Goal: Task Accomplishment & Management: Manage account settings

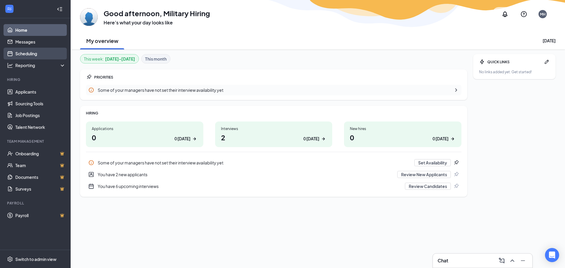
click at [23, 54] on link "Scheduling" at bounding box center [40, 54] width 50 height 12
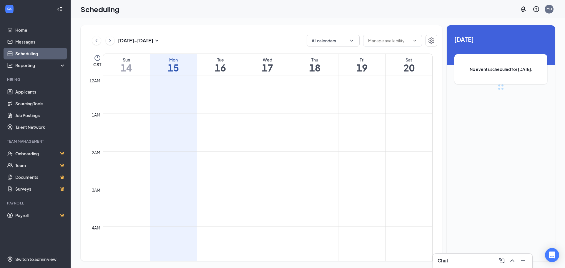
scroll to position [289, 0]
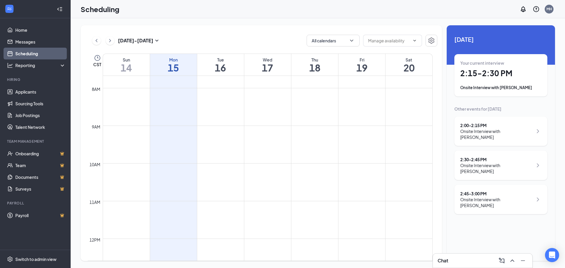
click at [488, 133] on div "Onsite Interview with [PERSON_NAME]" at bounding box center [496, 134] width 73 height 12
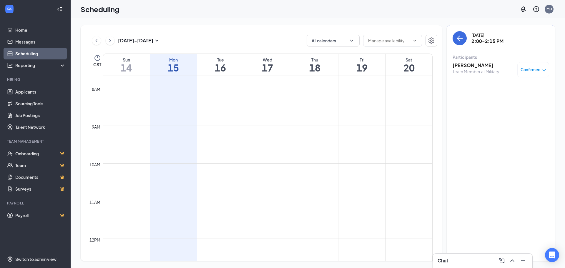
click at [530, 73] on div "Confirmed" at bounding box center [534, 69] width 32 height 15
click at [528, 67] on span "Confirmed" at bounding box center [531, 70] width 20 height 6
click at [508, 108] on span "Mark as no-show" at bounding box center [516, 109] width 33 height 6
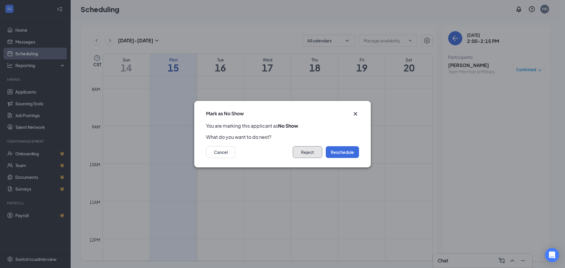
click at [308, 151] on button "Reject" at bounding box center [307, 152] width 29 height 12
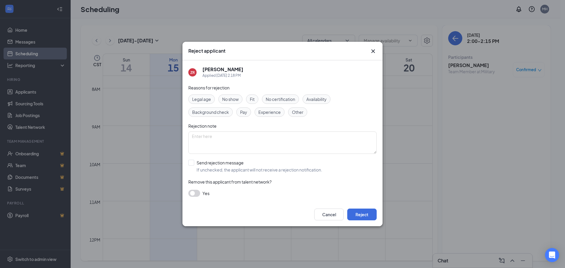
click at [231, 100] on span "No show" at bounding box center [230, 99] width 16 height 6
click at [195, 192] on button "button" at bounding box center [194, 193] width 12 height 7
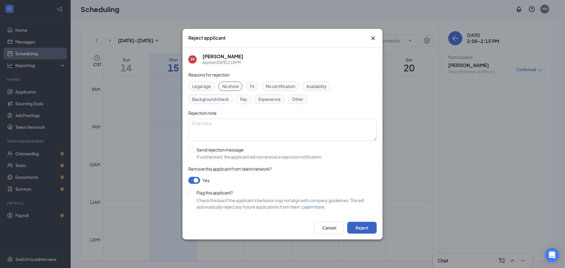
click at [367, 229] on button "Reject" at bounding box center [361, 228] width 29 height 12
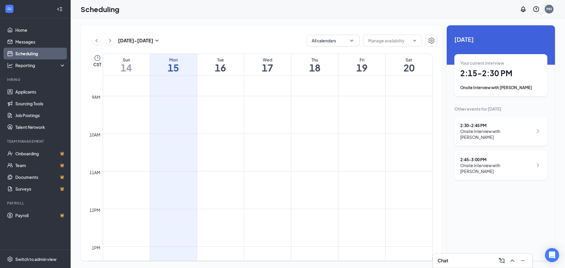
scroll to position [407, 0]
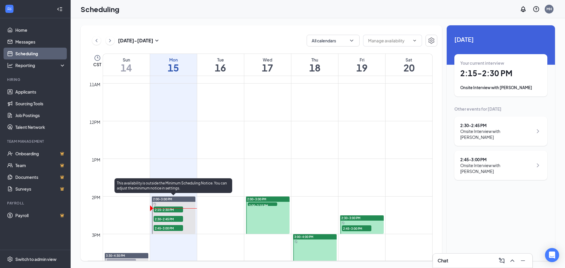
click at [156, 218] on span "2:30-2:45 PM" at bounding box center [168, 219] width 29 height 6
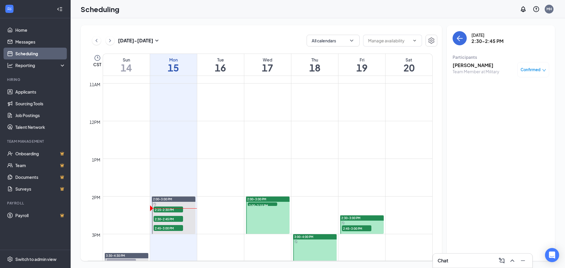
click at [482, 66] on h3 "[PERSON_NAME]" at bounding box center [476, 65] width 47 height 6
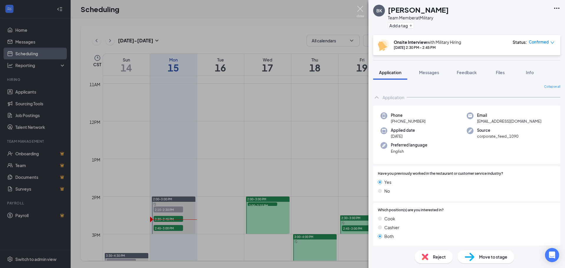
click at [359, 7] on img at bounding box center [360, 11] width 7 height 11
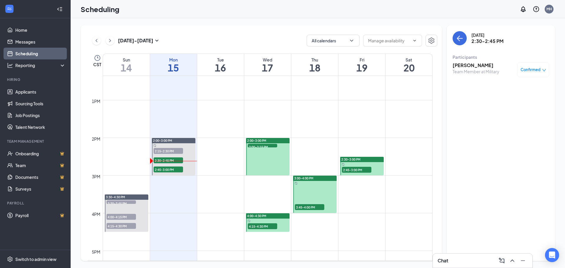
scroll to position [466, 0]
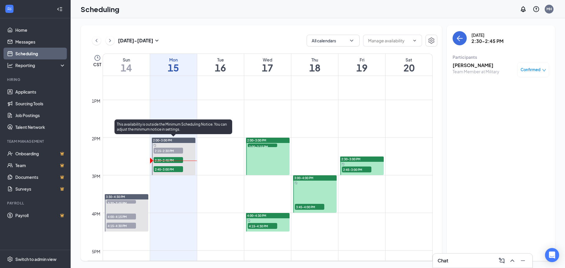
click at [177, 170] on span "2:45-3:00 PM" at bounding box center [168, 169] width 29 height 6
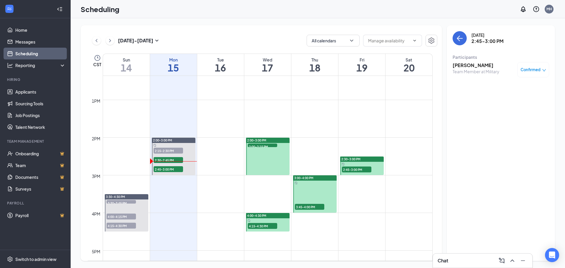
click at [472, 63] on h3 "[PERSON_NAME]" at bounding box center [476, 65] width 47 height 6
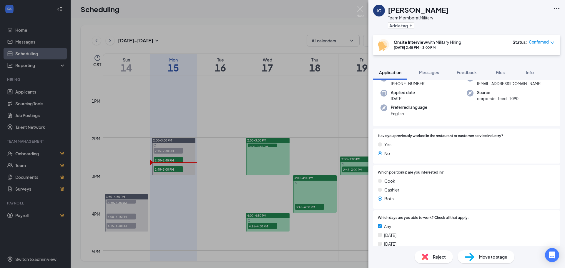
scroll to position [88, 0]
